Goal: Task Accomplishment & Management: Manage account settings

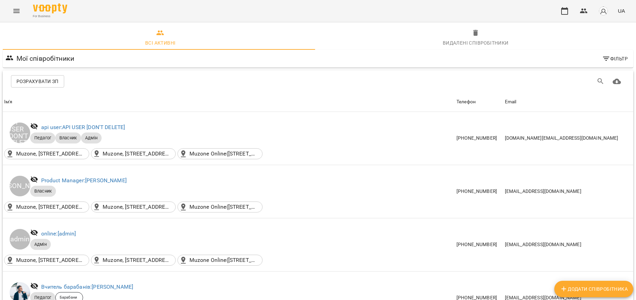
click at [19, 10] on icon "Menu" at bounding box center [16, 11] width 8 height 8
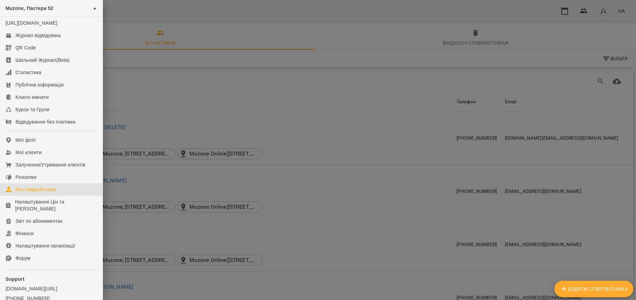
click at [580, 4] on div at bounding box center [318, 150] width 636 height 300
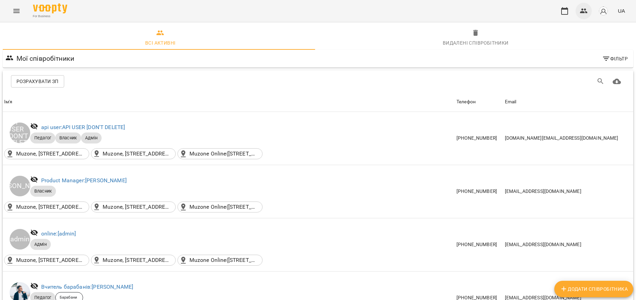
click at [588, 12] on icon "button" at bounding box center [584, 11] width 8 height 8
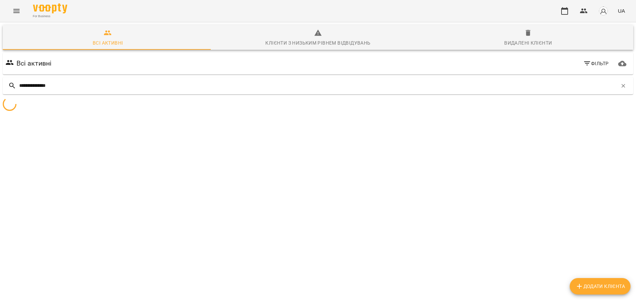
type input "**********"
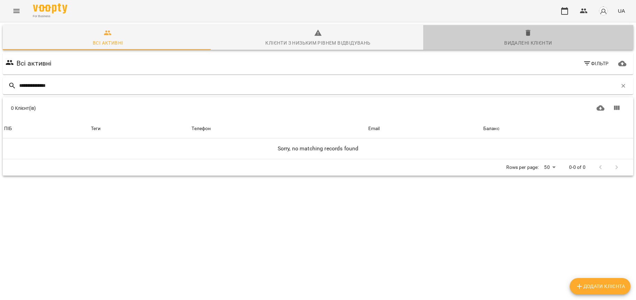
click at [540, 39] on div "Видалені клієнти" at bounding box center [528, 43] width 48 height 8
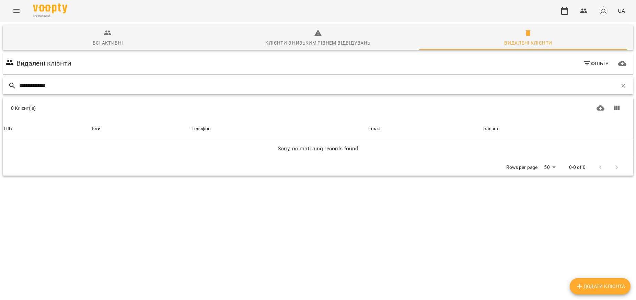
click at [114, 89] on input "**********" at bounding box center [318, 85] width 598 height 11
click at [578, 13] on button "button" at bounding box center [584, 11] width 16 height 16
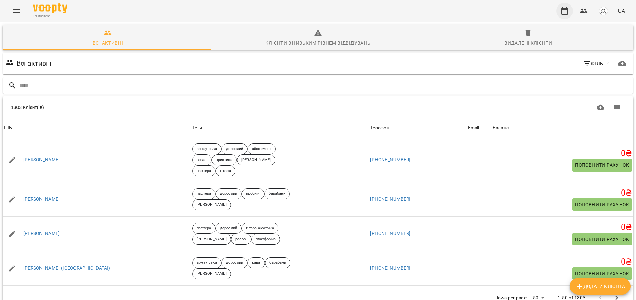
click at [568, 12] on icon "button" at bounding box center [564, 11] width 7 height 8
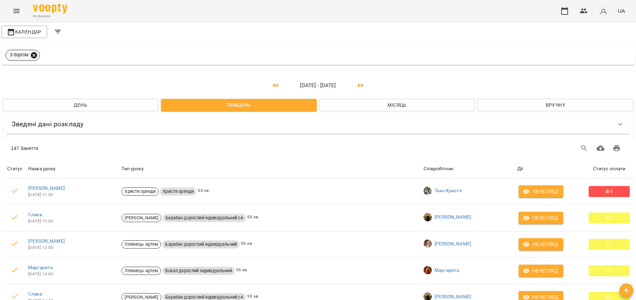
click at [37, 57] on icon at bounding box center [34, 55] width 6 height 6
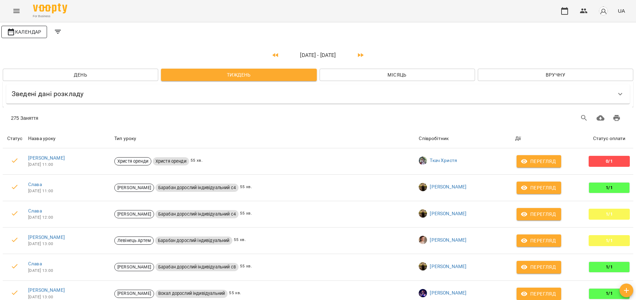
click at [27, 30] on span "Календар" at bounding box center [24, 32] width 35 height 8
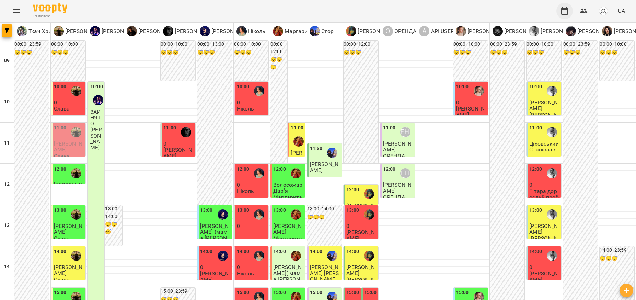
click at [565, 11] on icon "button" at bounding box center [565, 11] width 8 height 8
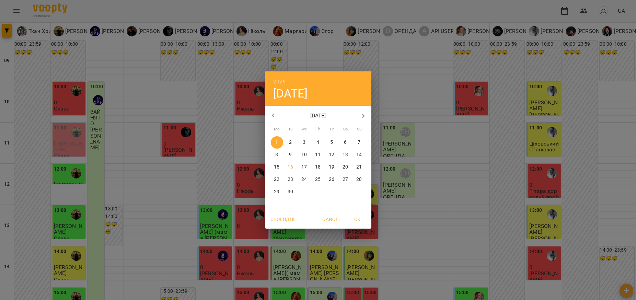
click at [274, 116] on icon "button" at bounding box center [273, 116] width 8 height 8
click at [277, 154] on p "2" at bounding box center [276, 154] width 3 height 7
type input "**********"
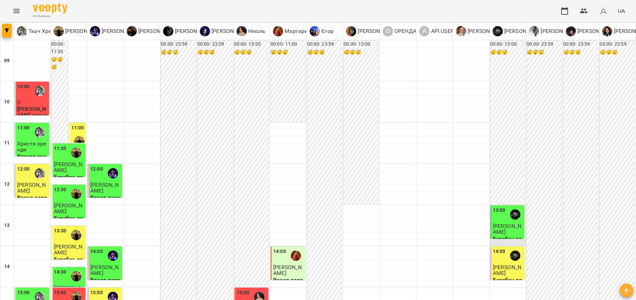
scroll to position [43, 0]
click at [505, 223] on span "[PERSON_NAME]" at bounding box center [507, 229] width 28 height 12
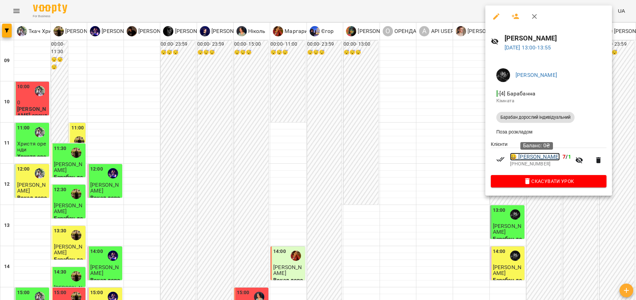
click at [544, 158] on link "😀 [PERSON_NAME]" at bounding box center [535, 157] width 50 height 8
